Goal: Transaction & Acquisition: Purchase product/service

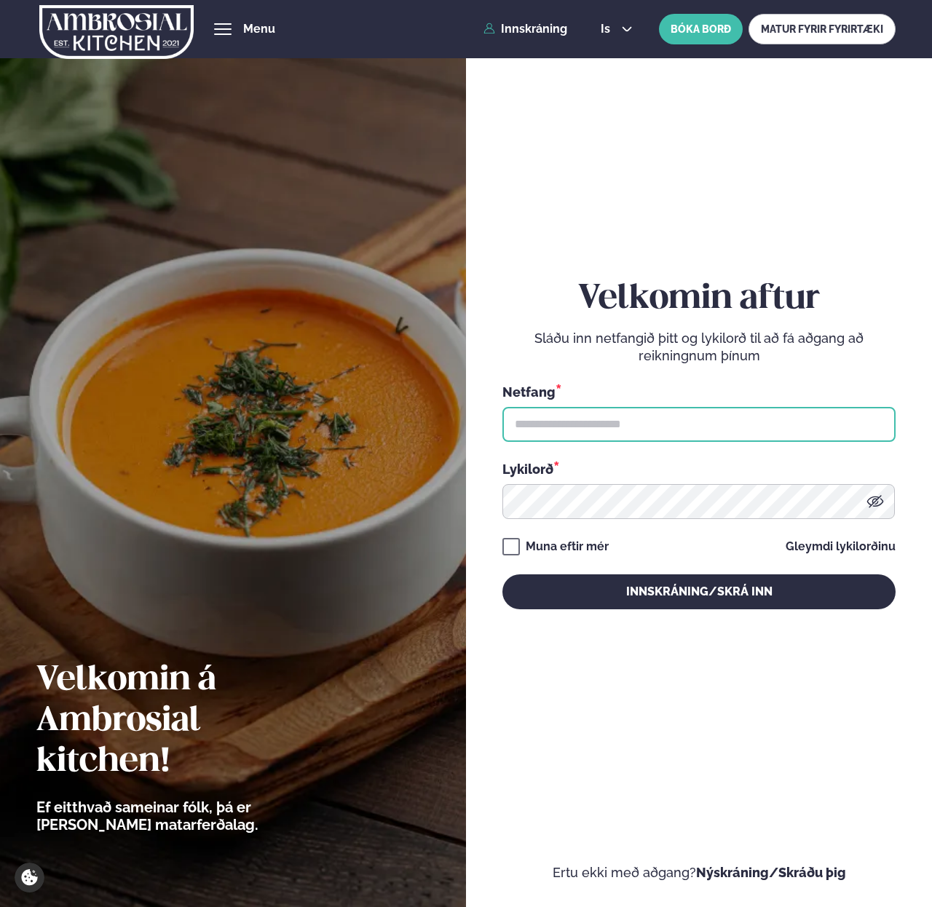
click at [553, 422] on input "text" at bounding box center [699, 424] width 393 height 35
paste input "**********"
type input "**********"
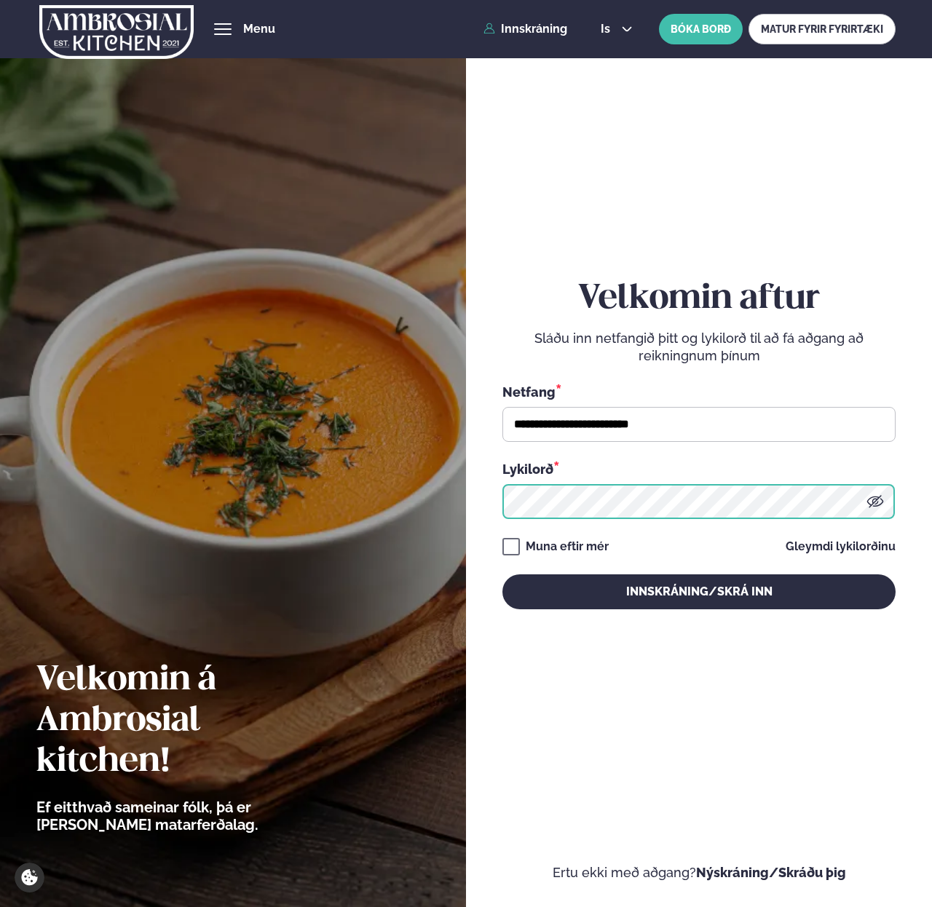
click at [503, 575] on button "Innskráning/Skrá inn" at bounding box center [699, 592] width 393 height 35
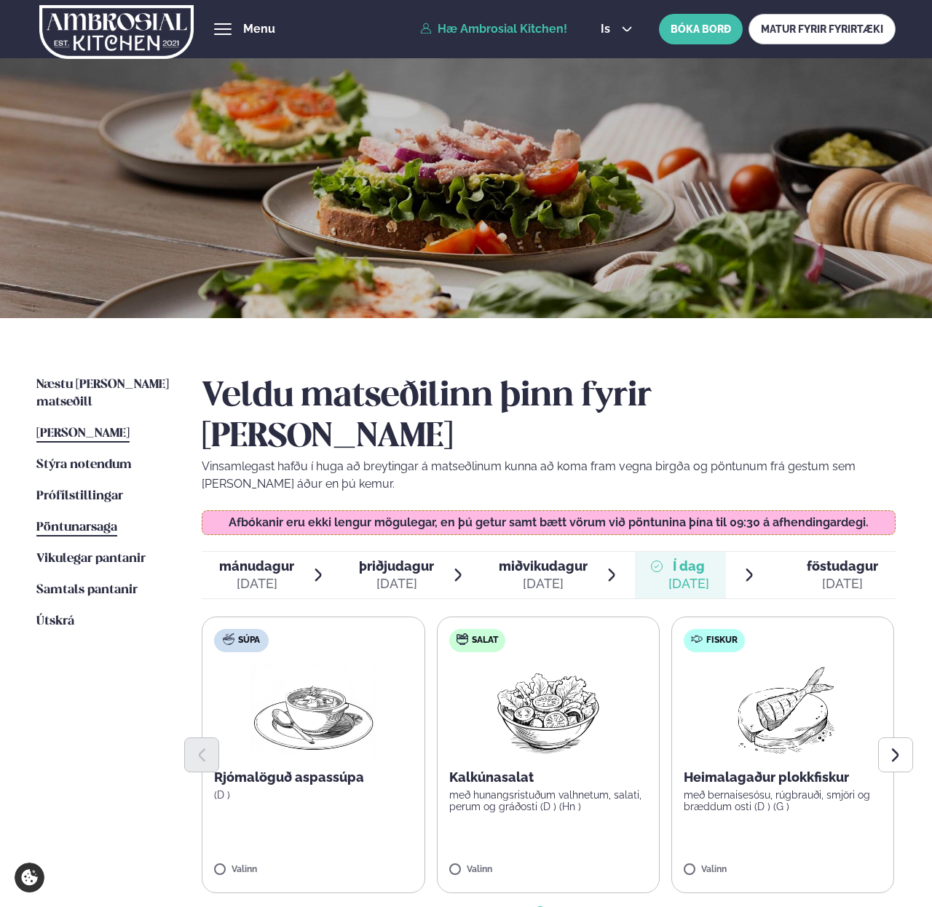
click at [76, 521] on span "Pöntunarsaga" at bounding box center [76, 527] width 81 height 12
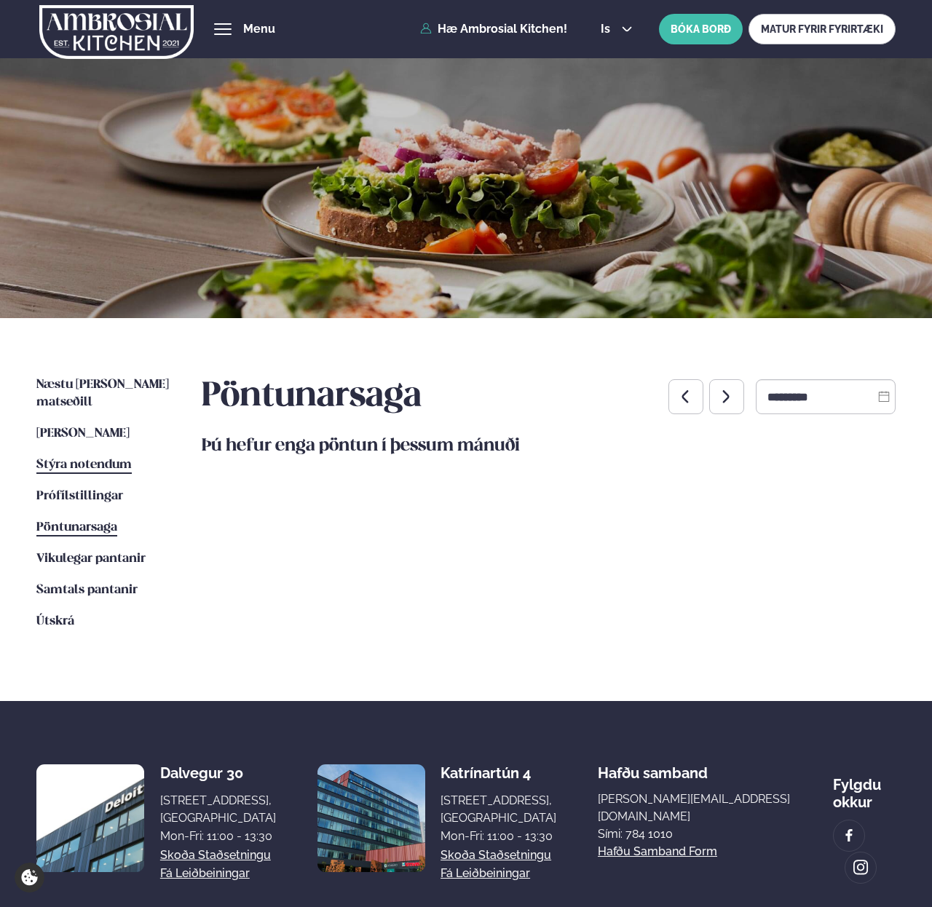
click at [78, 459] on span "Stýra notendum" at bounding box center [83, 465] width 95 height 12
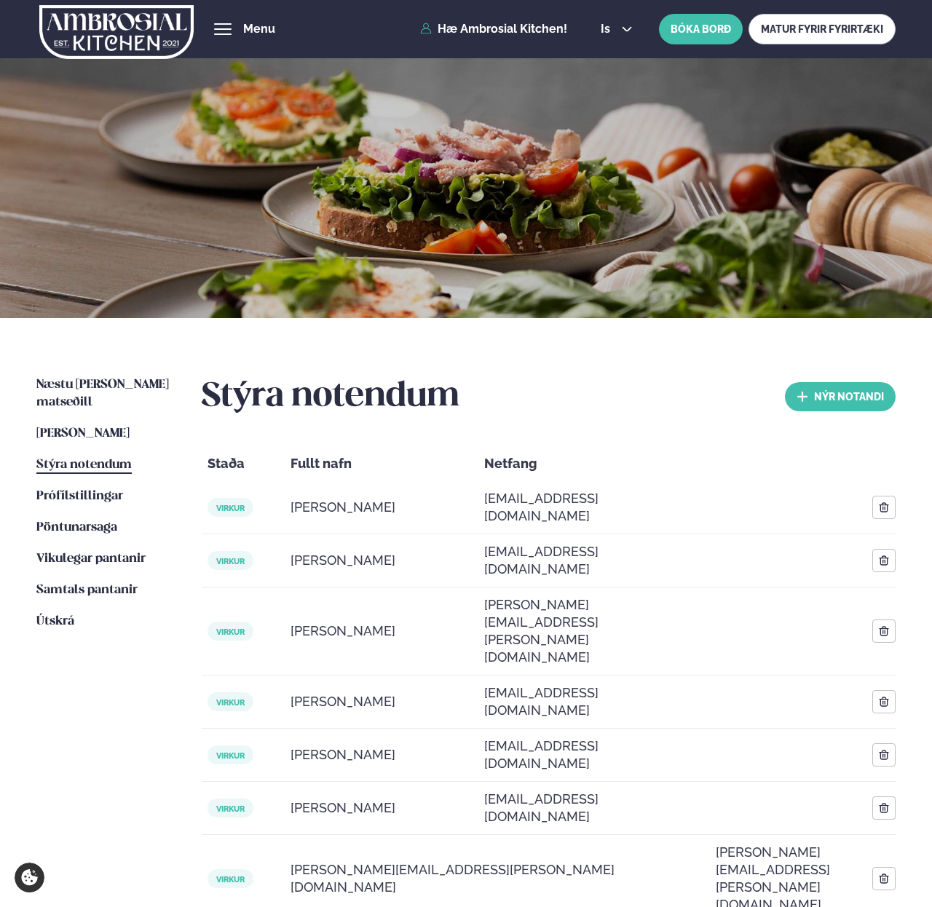
click at [90, 551] on ul "Næstu [PERSON_NAME] matseðill Næsta vika [PERSON_NAME] matseðill Þessa [PERSON_…" at bounding box center [104, 812] width 136 height 870
click at [86, 553] on span "Vikulegar pantanir" at bounding box center [90, 559] width 109 height 12
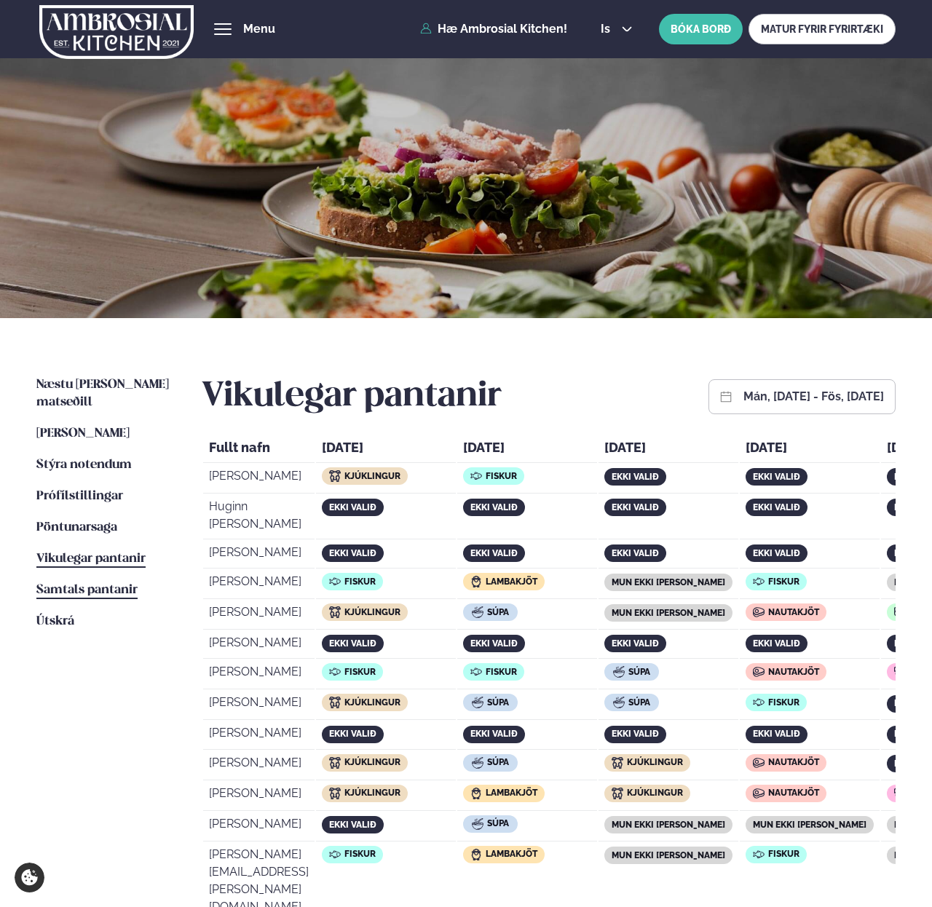
click at [98, 582] on link "Samtals pantanir Samtals pantanir" at bounding box center [86, 590] width 101 height 17
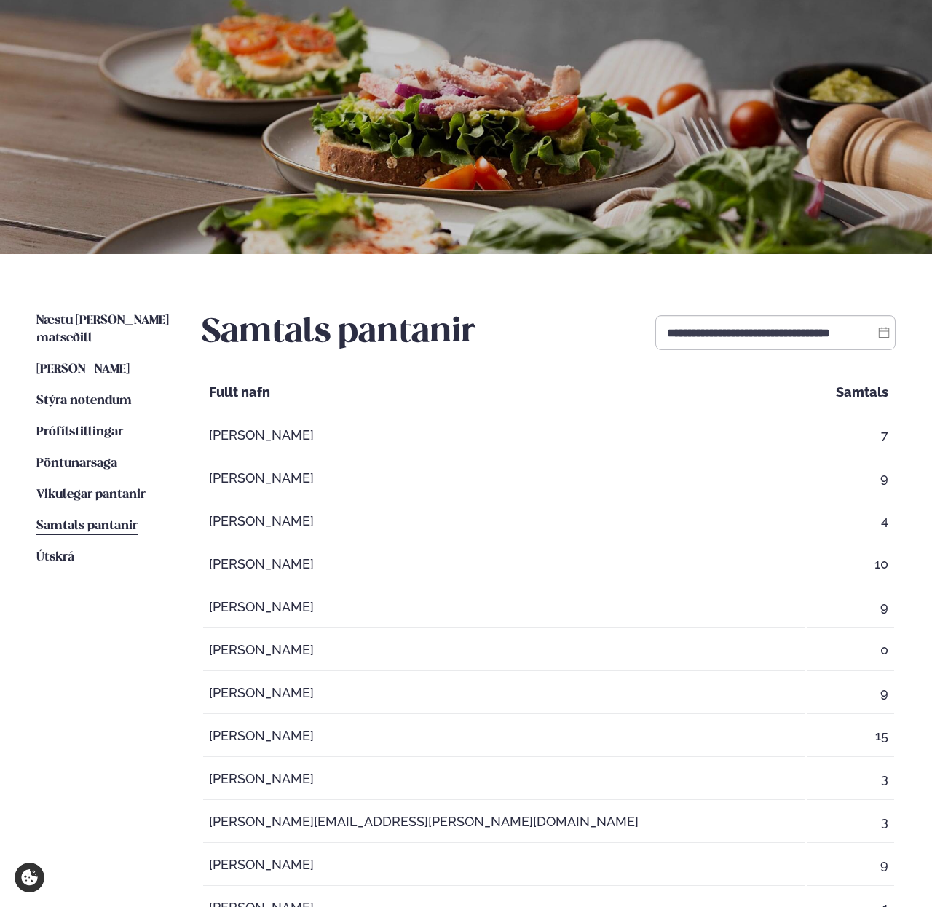
scroll to position [56, 0]
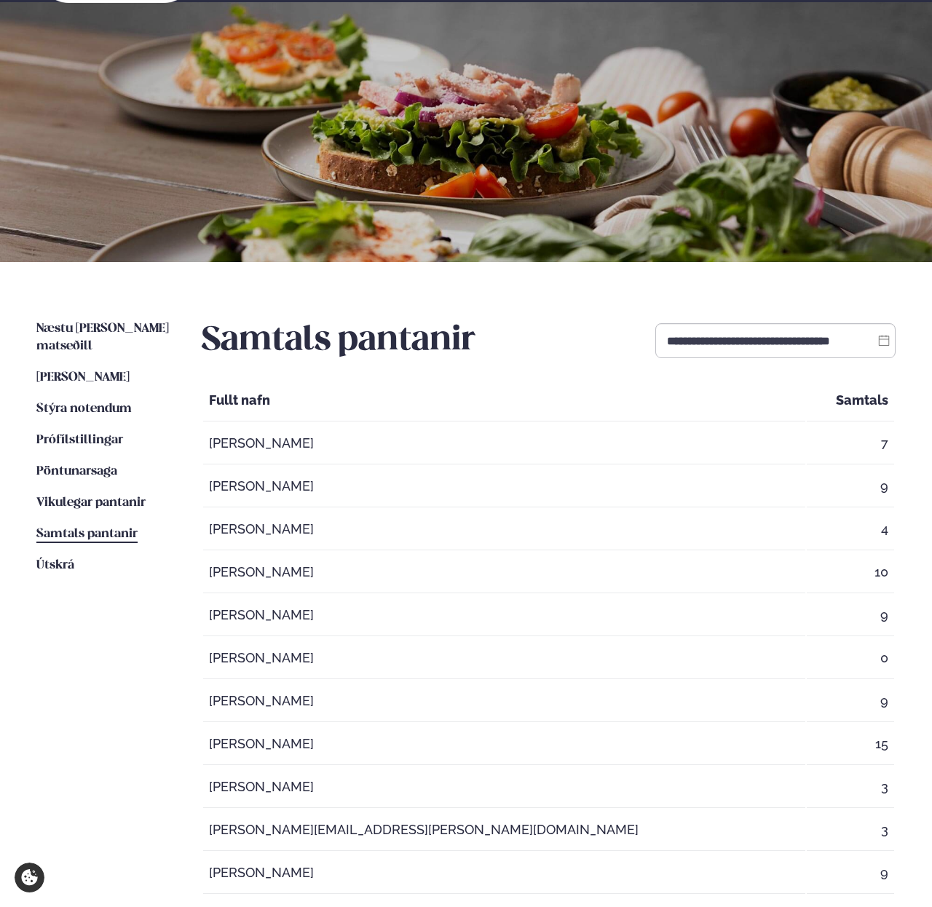
click at [69, 497] on span "Vikulegar pantanir" at bounding box center [90, 503] width 109 height 12
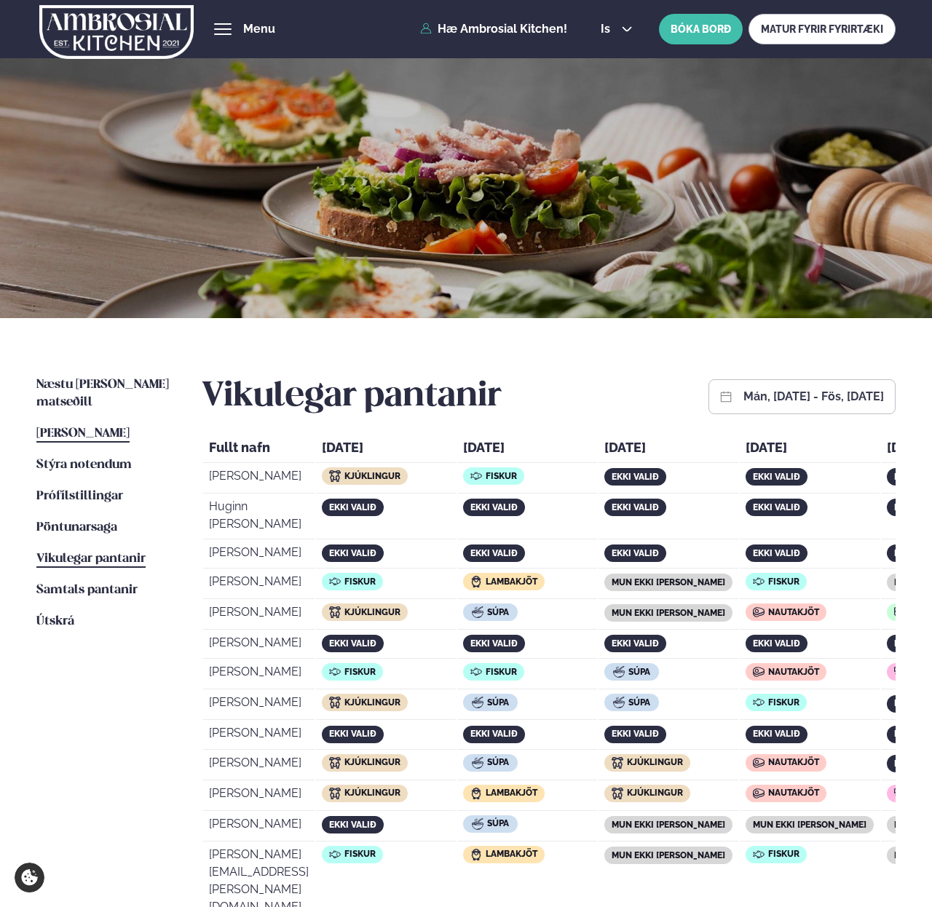
click at [72, 425] on link "[PERSON_NAME] matseðill [PERSON_NAME]" at bounding box center [82, 433] width 93 height 17
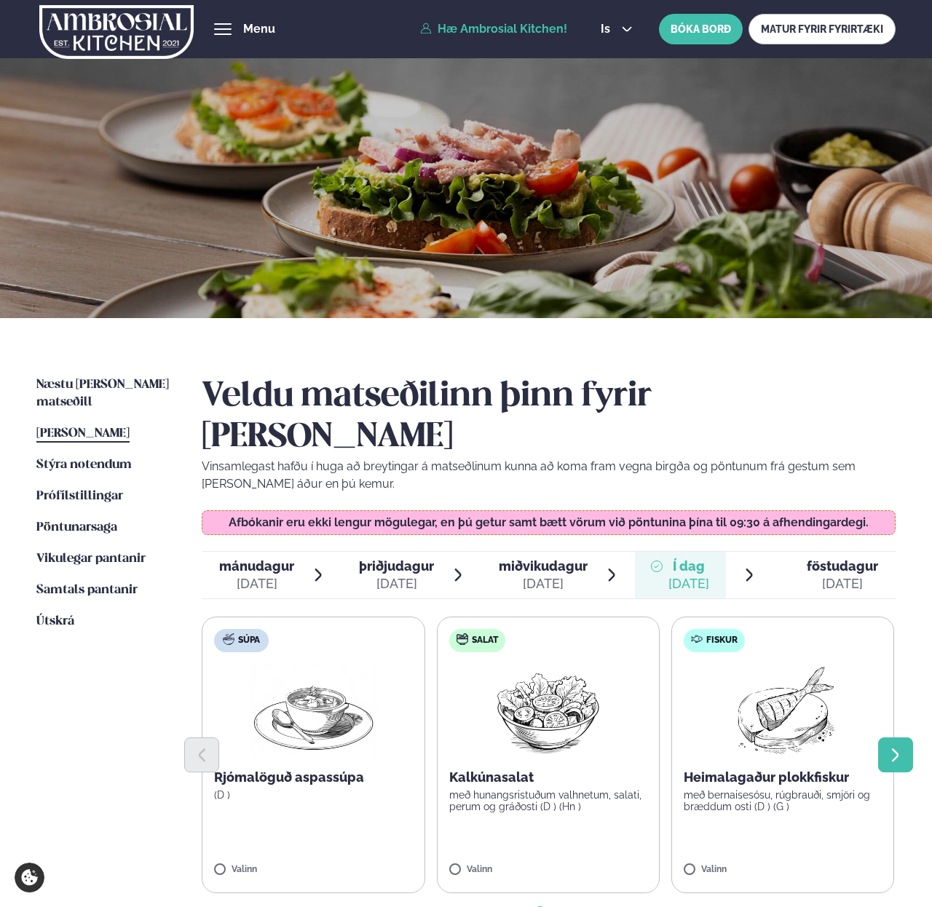
click at [887, 747] on icon "Next slide" at bounding box center [895, 755] width 16 height 16
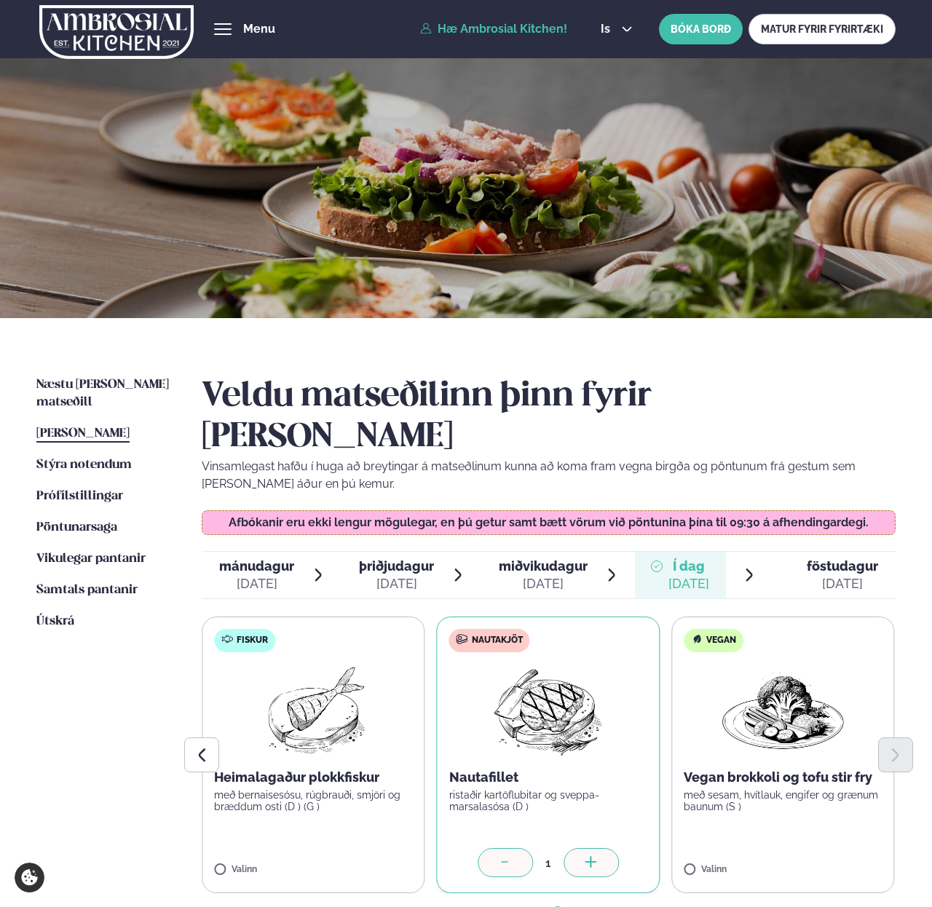
click at [598, 848] on div at bounding box center [591, 862] width 55 height 29
click at [356, 857] on icon at bounding box center [355, 863] width 1 height 12
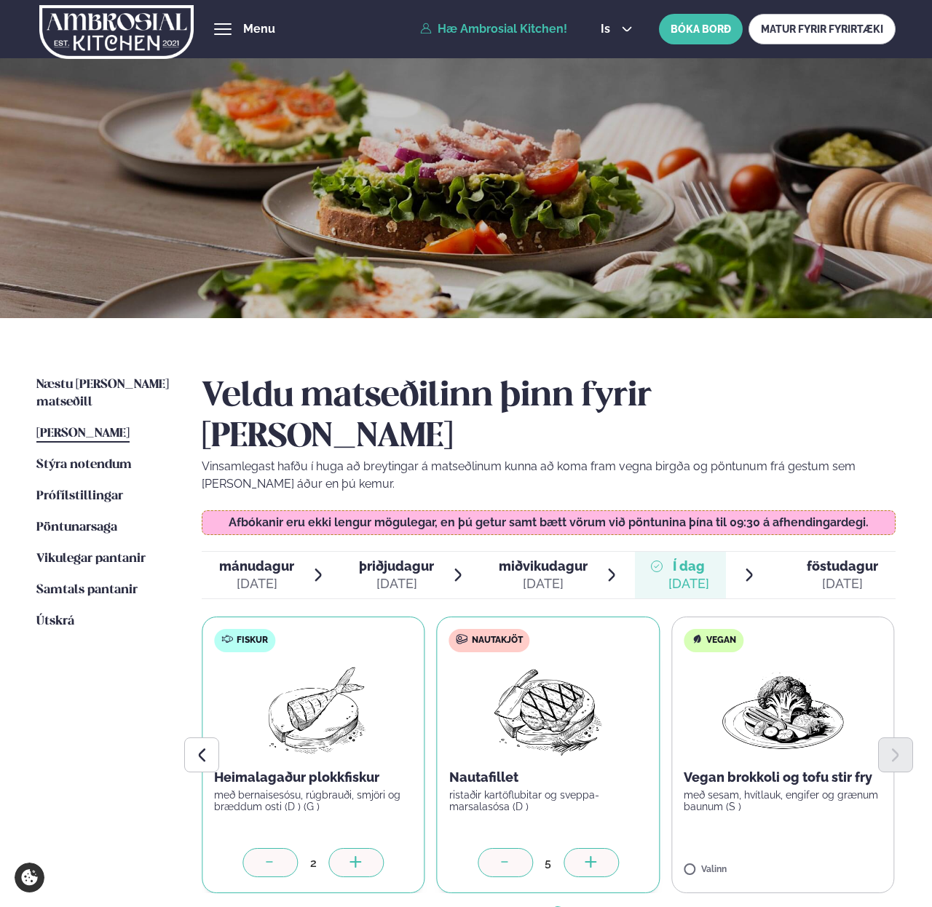
click at [356, 857] on icon at bounding box center [355, 863] width 1 height 12
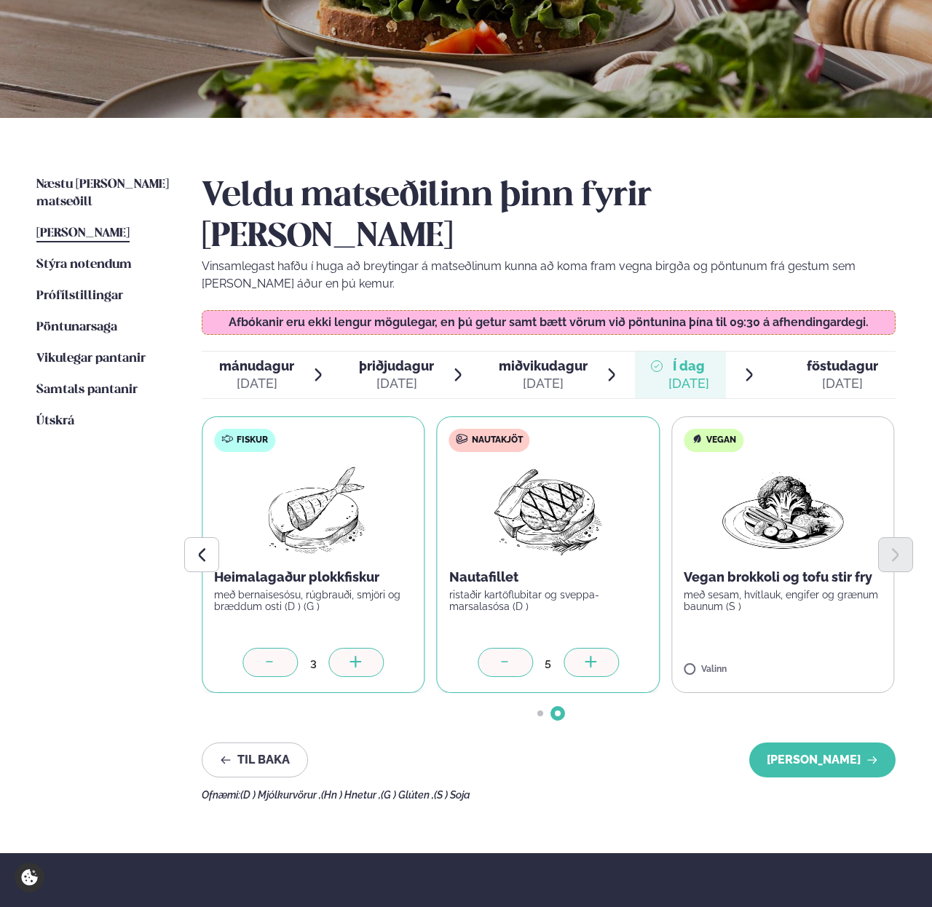
scroll to position [296, 0]
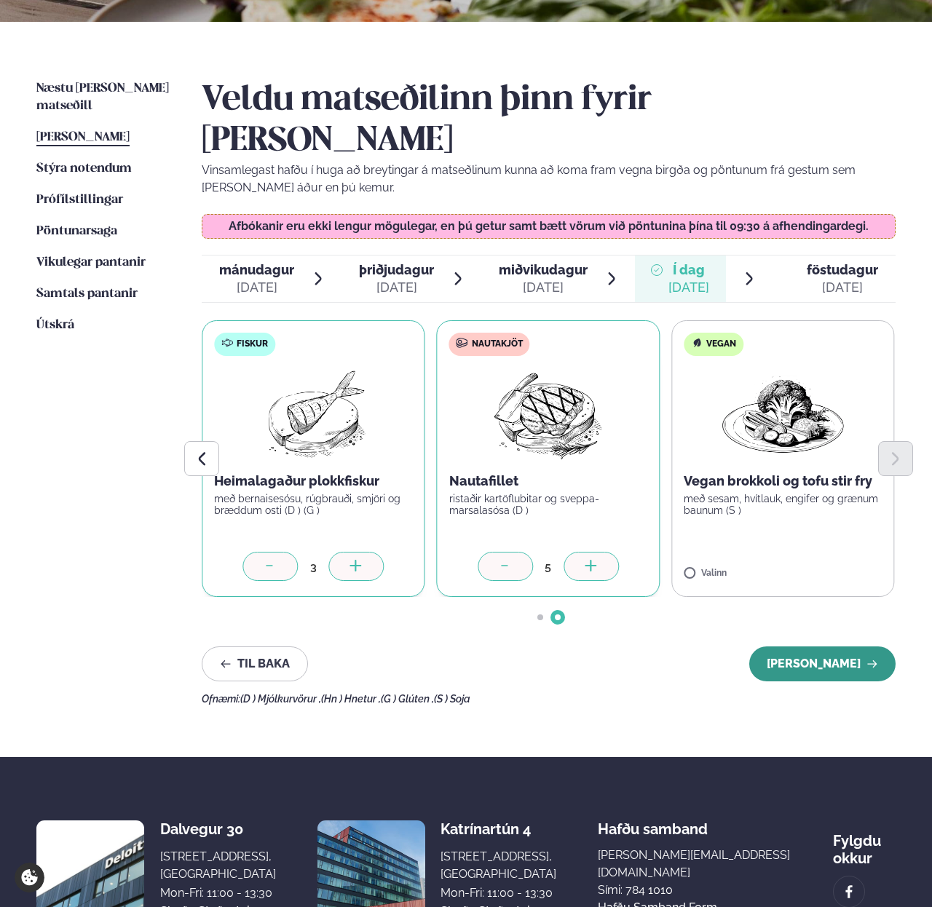
click at [800, 647] on button "[PERSON_NAME]" at bounding box center [822, 664] width 146 height 35
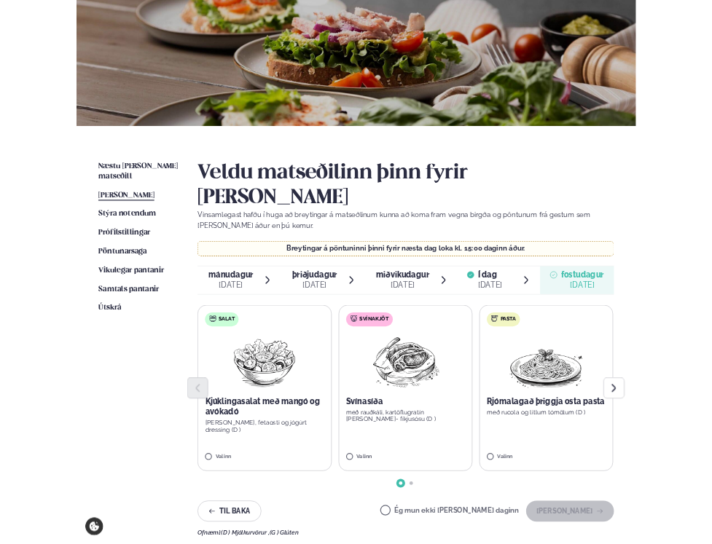
scroll to position [0, 0]
